Goal: Transaction & Acquisition: Purchase product/service

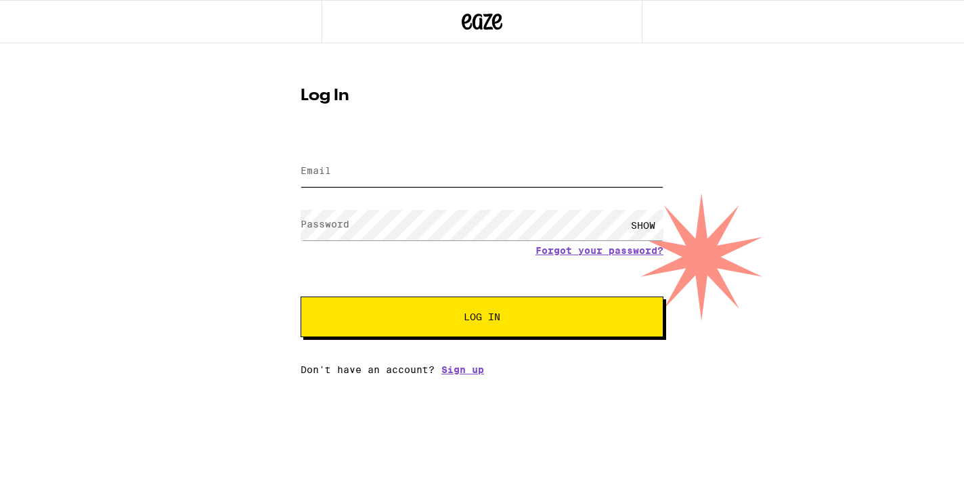
click at [385, 169] on input "Email" at bounding box center [482, 171] width 363 height 30
click at [473, 173] on input "[EMAIL_ADDRESS][DOMAIN_NAME]" at bounding box center [482, 171] width 363 height 30
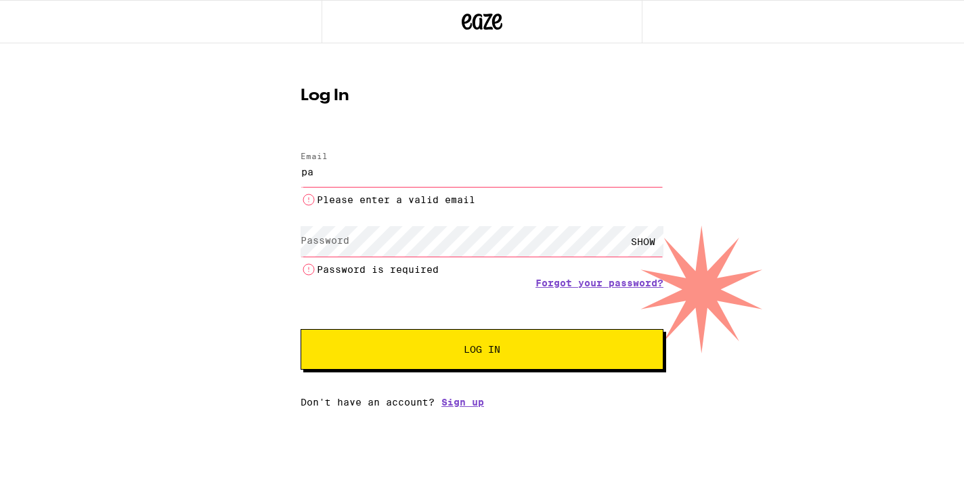
type input "p"
click at [477, 391] on div "Email Email Email is required Password Password SHOW Password is required Forgo…" at bounding box center [482, 272] width 363 height 269
click at [463, 404] on link "Sign up" at bounding box center [462, 402] width 43 height 11
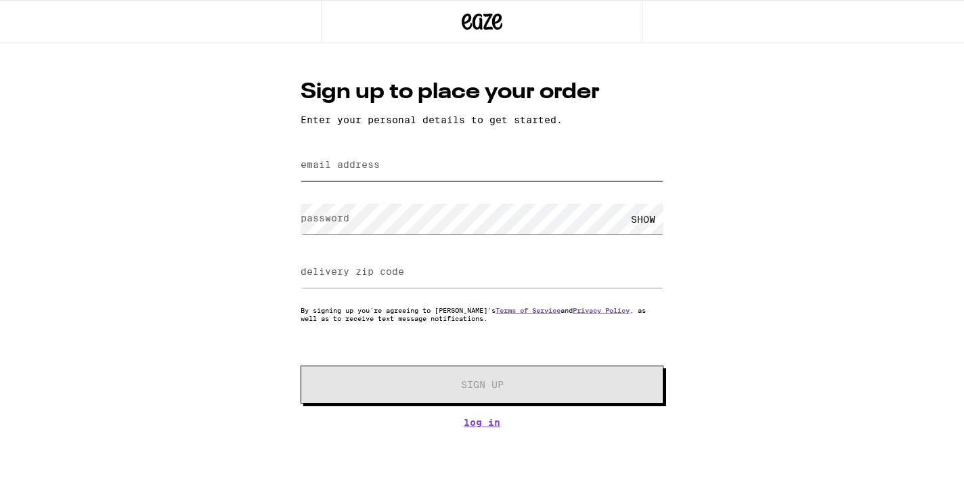
click at [423, 174] on input "email address" at bounding box center [482, 165] width 363 height 30
type input "[EMAIL_ADDRESS][DOMAIN_NAME]"
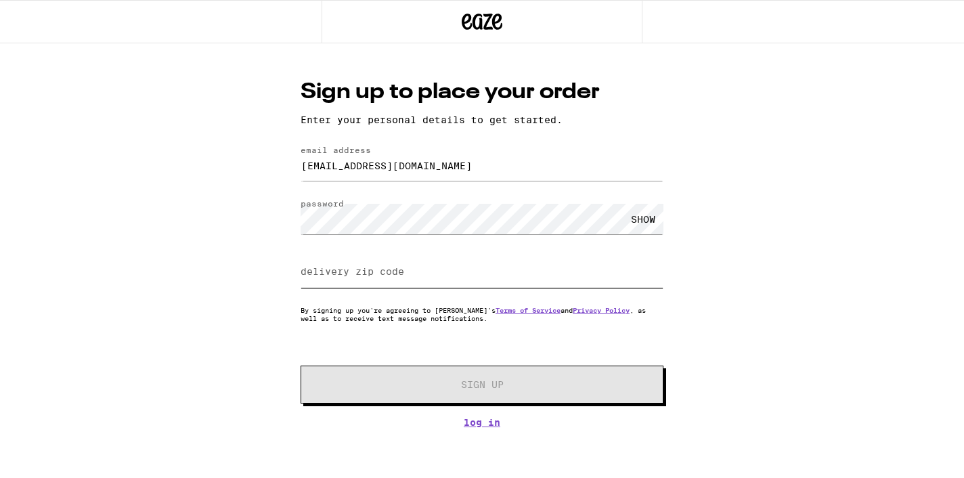
click at [435, 278] on input "delivery zip code" at bounding box center [482, 272] width 363 height 30
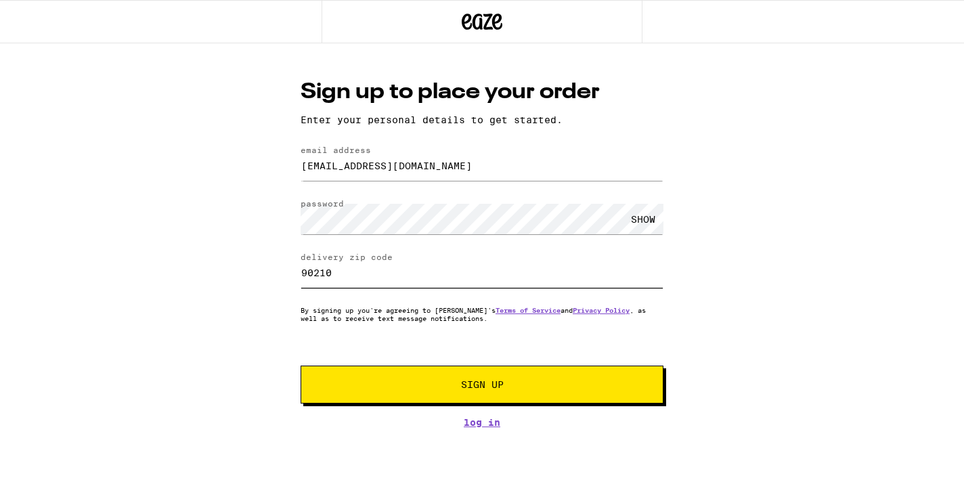
type input "90210"
click at [495, 389] on span "Sign Up" at bounding box center [482, 384] width 43 height 9
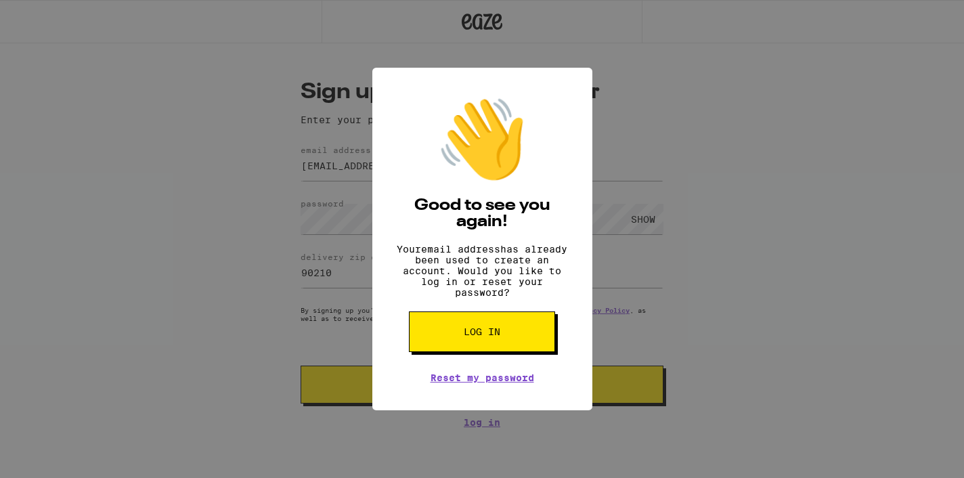
click at [494, 336] on span "Log in" at bounding box center [482, 331] width 37 height 9
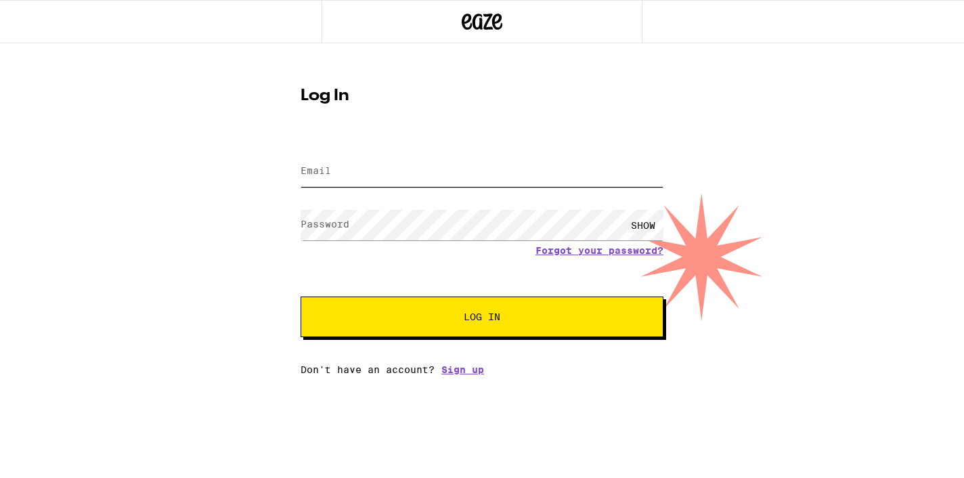
type input "[EMAIL_ADDRESS][DOMAIN_NAME]"
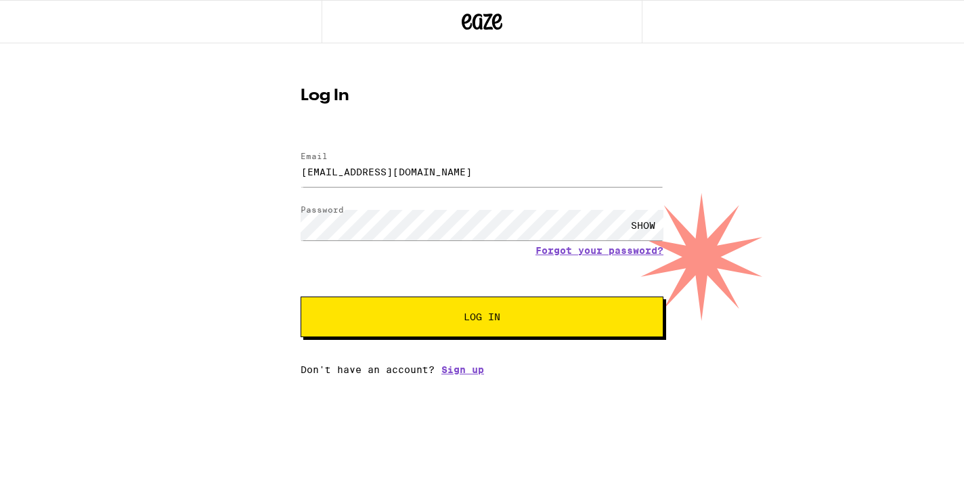
click at [492, 322] on span "Log In" at bounding box center [482, 316] width 37 height 9
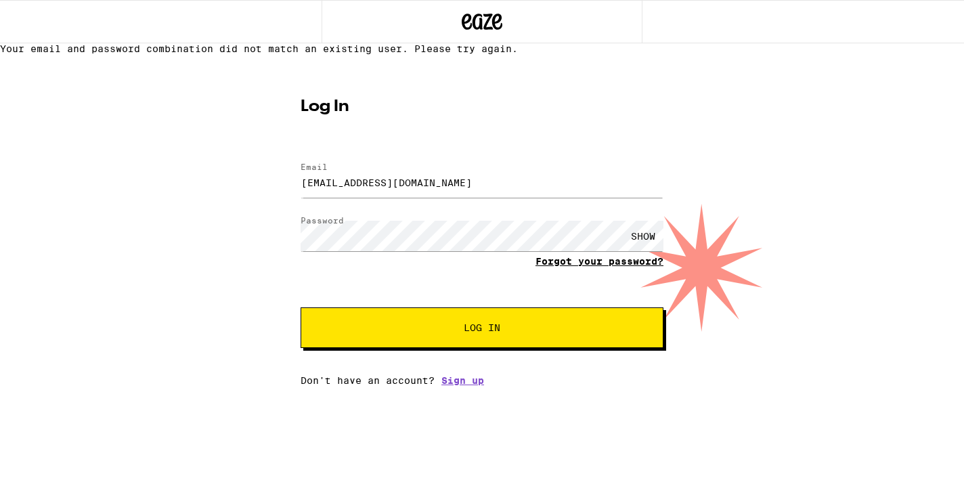
click at [596, 267] on link "Forgot your password?" at bounding box center [600, 261] width 128 height 11
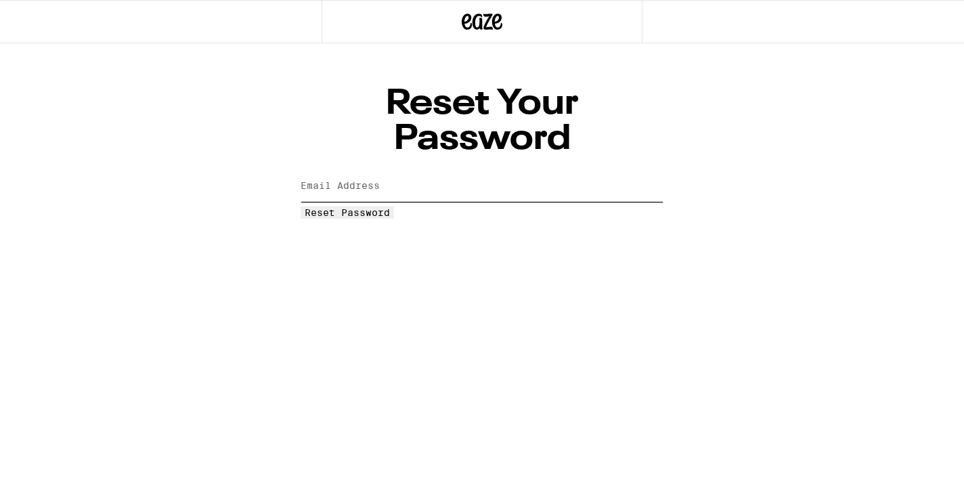
click at [429, 171] on input "Email Address" at bounding box center [482, 186] width 363 height 30
type input "[EMAIL_ADDRESS][DOMAIN_NAME]"
click at [394, 206] on button "Reset Password" at bounding box center [347, 212] width 93 height 12
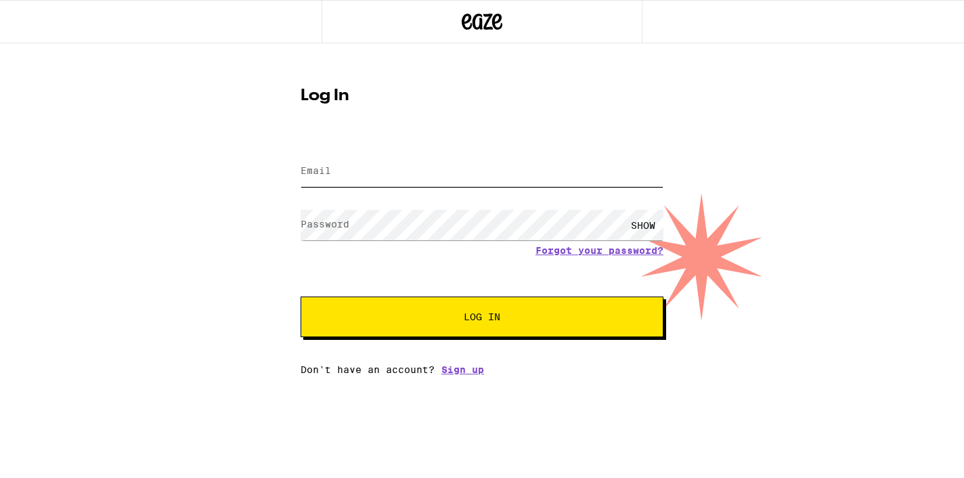
type input "[EMAIL_ADDRESS][DOMAIN_NAME]"
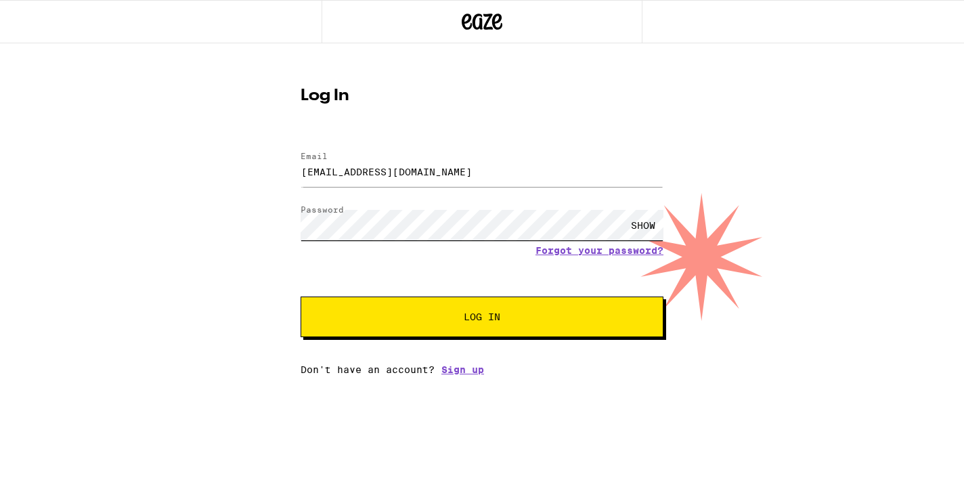
click at [280, 215] on div "Log In Email Email paulhenriferrand@yahoo.com Password Password SHOW Forgot you…" at bounding box center [482, 209] width 964 height 332
click at [483, 314] on span "Log In" at bounding box center [482, 316] width 37 height 9
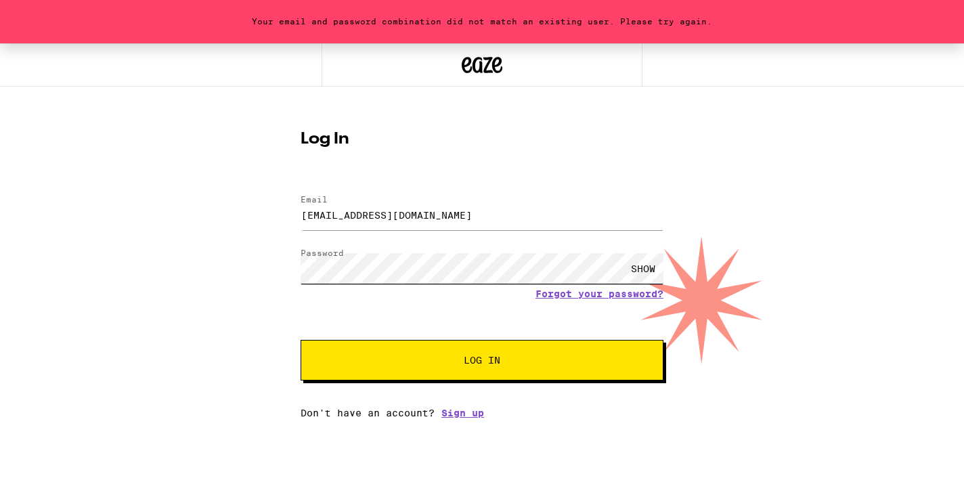
click at [242, 268] on div "Your email and password combination did not match an existing user. Please try …" at bounding box center [482, 230] width 964 height 375
click at [473, 365] on span "Log In" at bounding box center [482, 359] width 37 height 9
click at [297, 267] on div "Log In Email Email paulhenriferrand@yahoo.com Password Password SHOW Forgot you…" at bounding box center [482, 270] width 390 height 298
click at [646, 268] on div "SHOW" at bounding box center [643, 268] width 41 height 30
click at [622, 297] on link "Forgot your password?" at bounding box center [600, 293] width 128 height 11
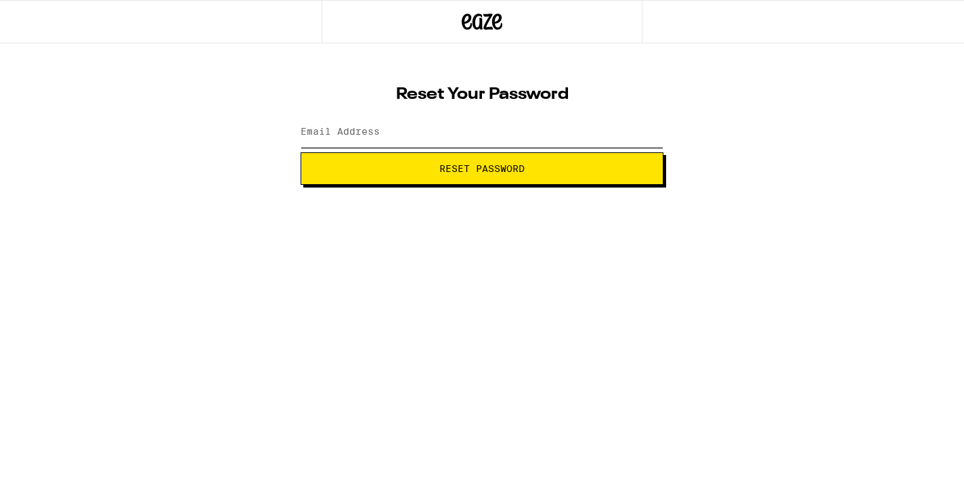
click at [435, 139] on input "Email Address" at bounding box center [482, 132] width 363 height 30
type input "[EMAIL_ADDRESS][DOMAIN_NAME]"
click at [473, 165] on span "Reset Password" at bounding box center [481, 168] width 85 height 9
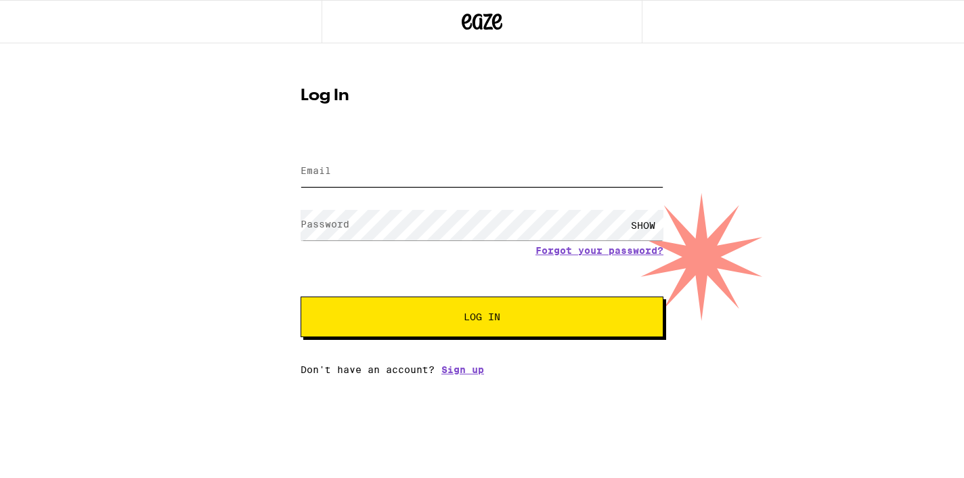
type input "[EMAIL_ADDRESS][DOMAIN_NAME]"
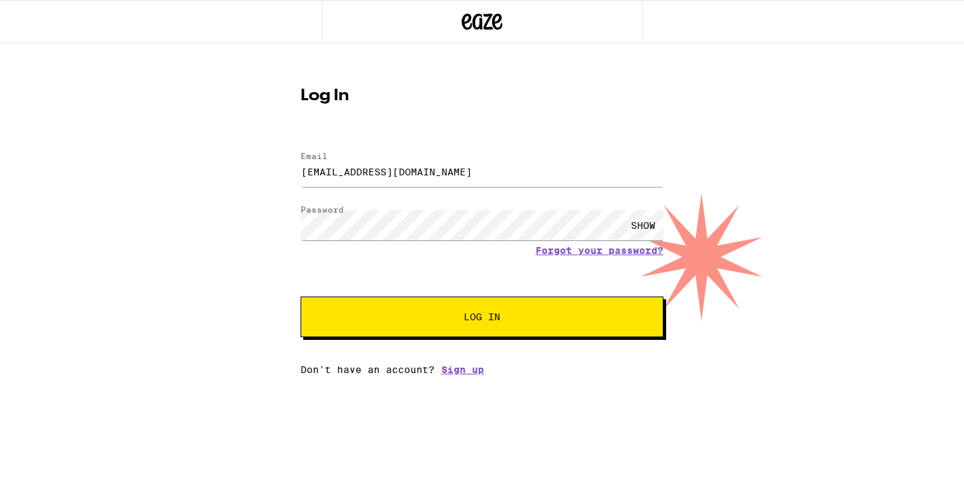
click at [647, 221] on div "SHOW" at bounding box center [643, 225] width 41 height 30
click at [508, 322] on span "Log In" at bounding box center [481, 316] width 253 height 9
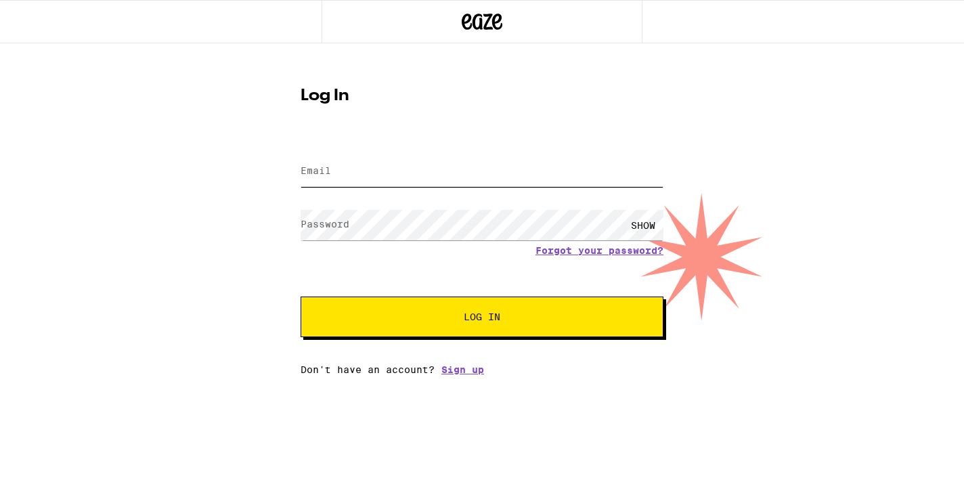
type input "[EMAIL_ADDRESS][DOMAIN_NAME]"
click at [551, 320] on span "Log In" at bounding box center [481, 316] width 253 height 9
type input "[EMAIL_ADDRESS][DOMAIN_NAME]"
click at [643, 218] on div "SHOW" at bounding box center [643, 225] width 41 height 30
